Goal: Learn about a topic

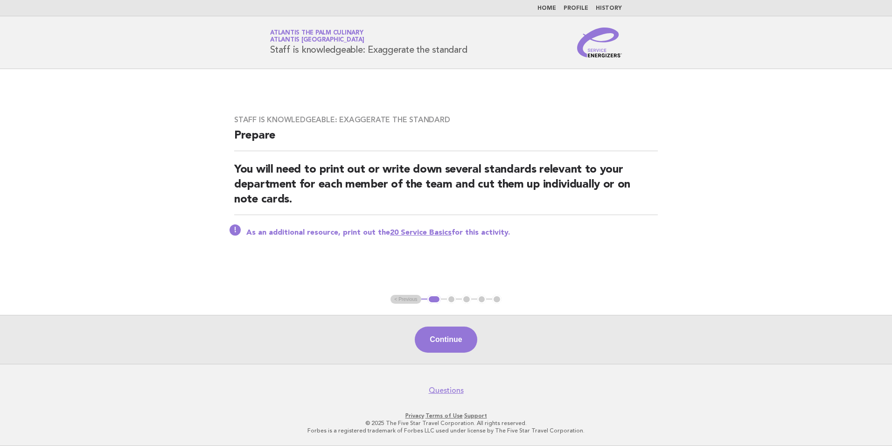
click at [556, 7] on link "Home" at bounding box center [546, 9] width 19 height 6
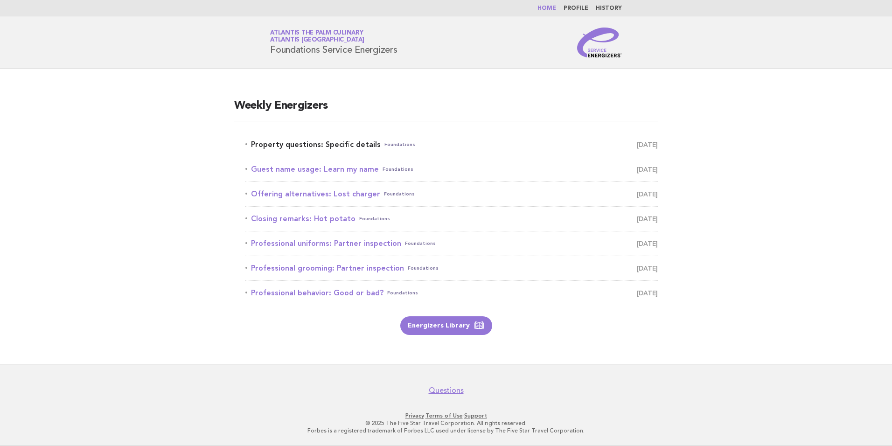
click at [313, 143] on link "Property questions: Specific details Foundations September 27" at bounding box center [451, 144] width 412 height 13
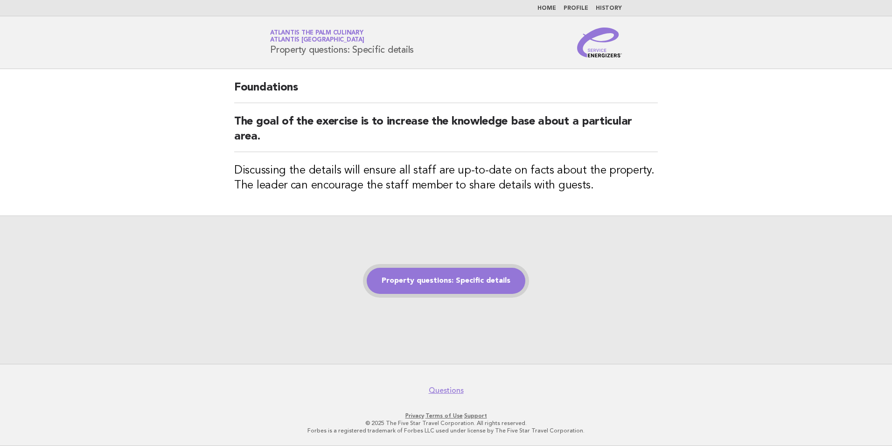
click at [450, 284] on link "Property questions: Specific details" at bounding box center [446, 281] width 159 height 26
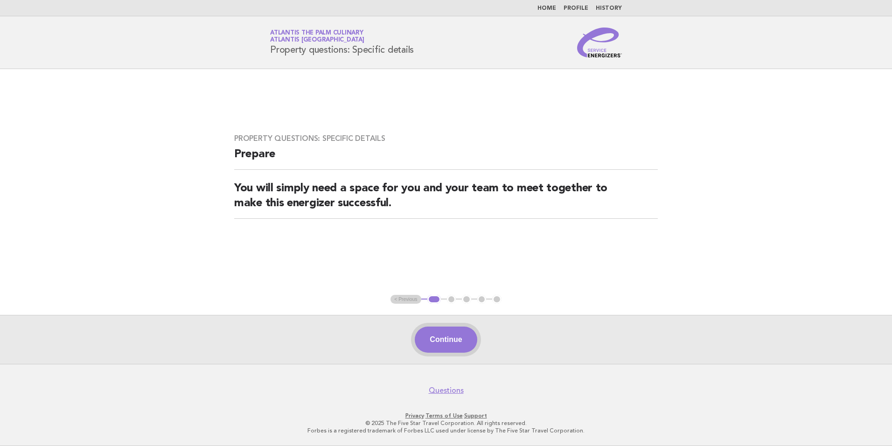
click at [429, 333] on button "Continue" at bounding box center [446, 339] width 62 height 26
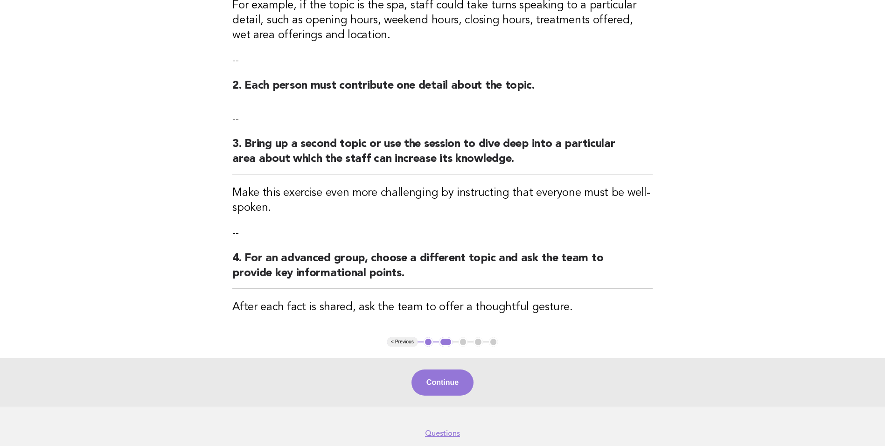
scroll to position [221, 0]
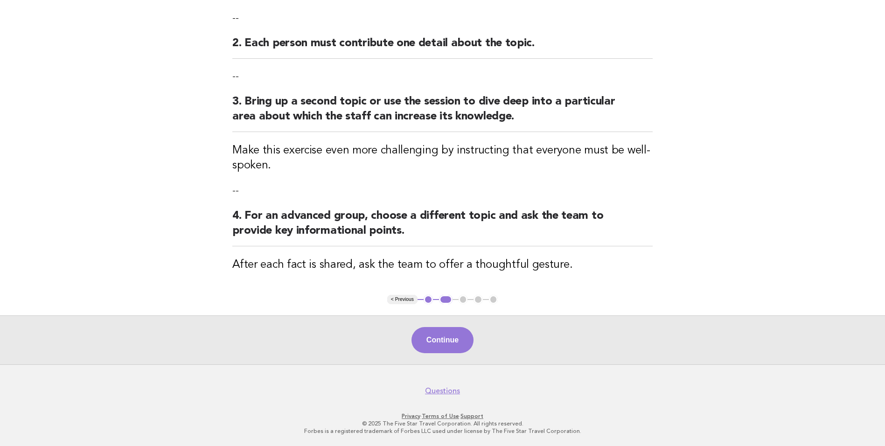
click at [471, 329] on div "Continue" at bounding box center [442, 339] width 885 height 49
click at [458, 338] on button "Continue" at bounding box center [442, 340] width 62 height 26
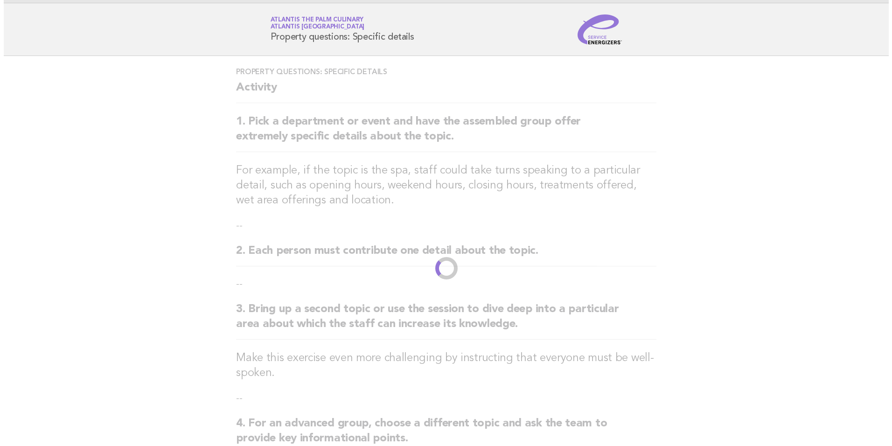
scroll to position [0, 0]
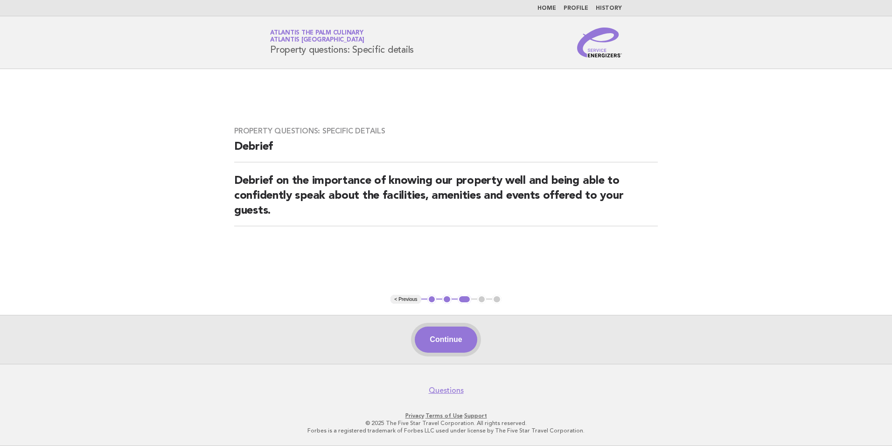
click at [463, 340] on button "Continue" at bounding box center [446, 339] width 62 height 26
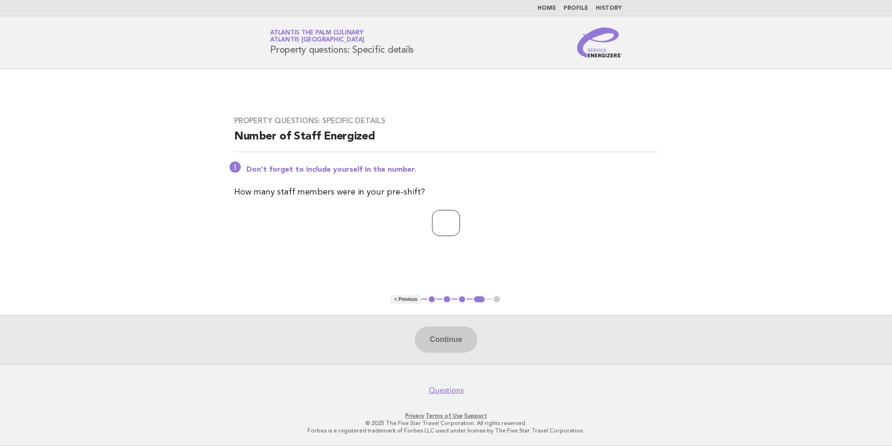
click at [432, 220] on input "number" at bounding box center [446, 223] width 28 height 26
type input "**"
click at [448, 338] on button "Continue" at bounding box center [446, 339] width 62 height 26
